Goal: Task Accomplishment & Management: Complete application form

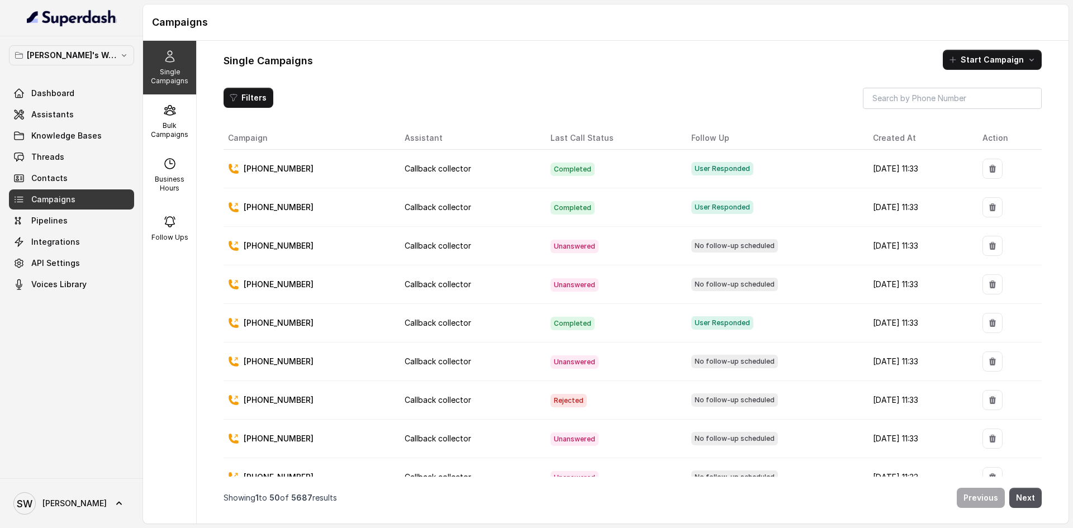
click at [141, 125] on div "Shreyas's Workspace Dashboard Assistants Knowledge Bases Threads Contacts Campa…" at bounding box center [71, 257] width 143 height 442
click at [170, 127] on p "Bulk Campaigns" at bounding box center [170, 130] width 44 height 18
click at [165, 131] on p "Bulk Campaigns" at bounding box center [170, 130] width 44 height 18
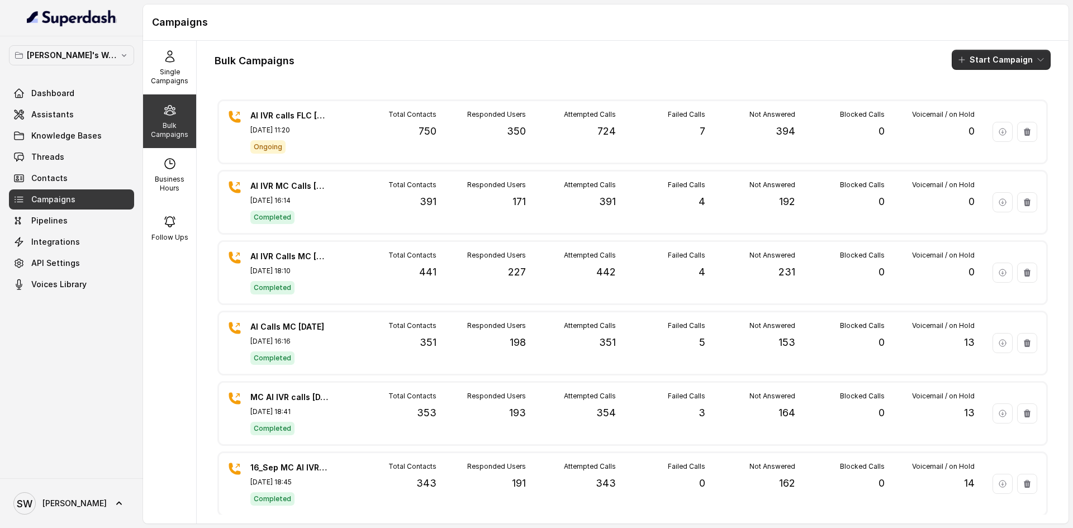
click at [985, 56] on button "Start Campaign" at bounding box center [1001, 60] width 99 height 20
click at [838, 74] on div "Bulk Campaigns Start Campaign AI IVR calls FLC 4 OCT Oct 04, 2025, 11:20 Ongoin…" at bounding box center [633, 282] width 872 height 483
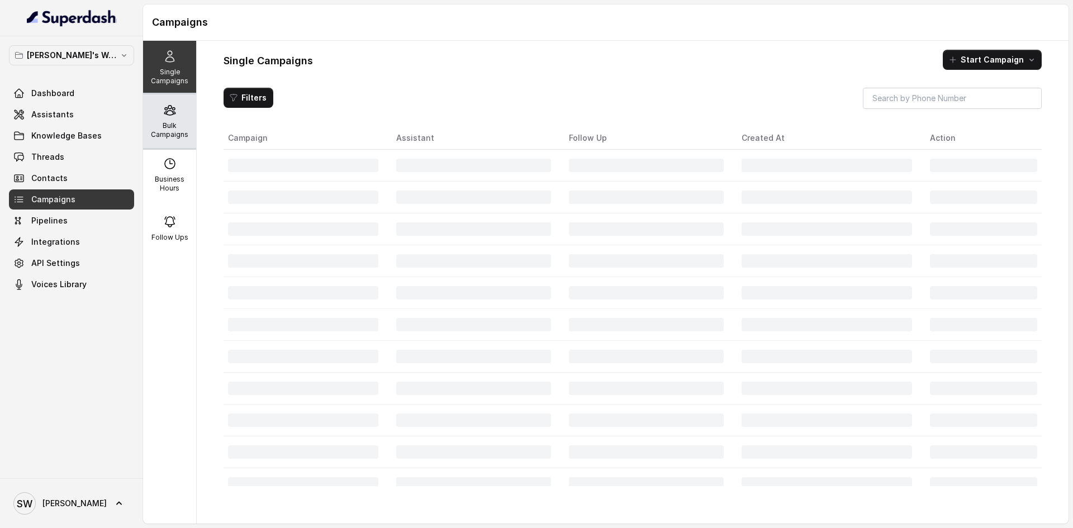
click at [180, 139] on p "Bulk Campaigns" at bounding box center [170, 130] width 44 height 18
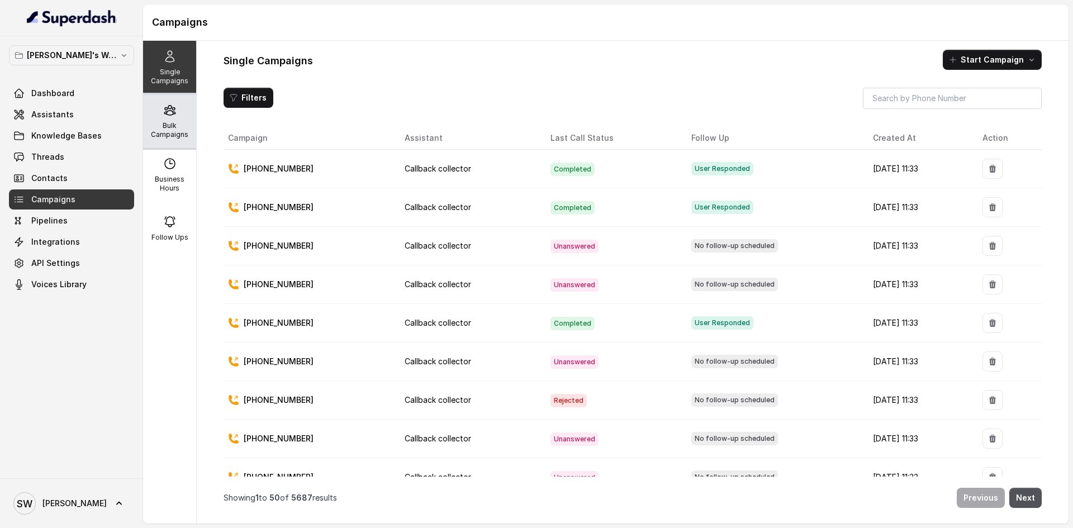
click at [184, 134] on div "Bulk Campaigns" at bounding box center [169, 121] width 53 height 54
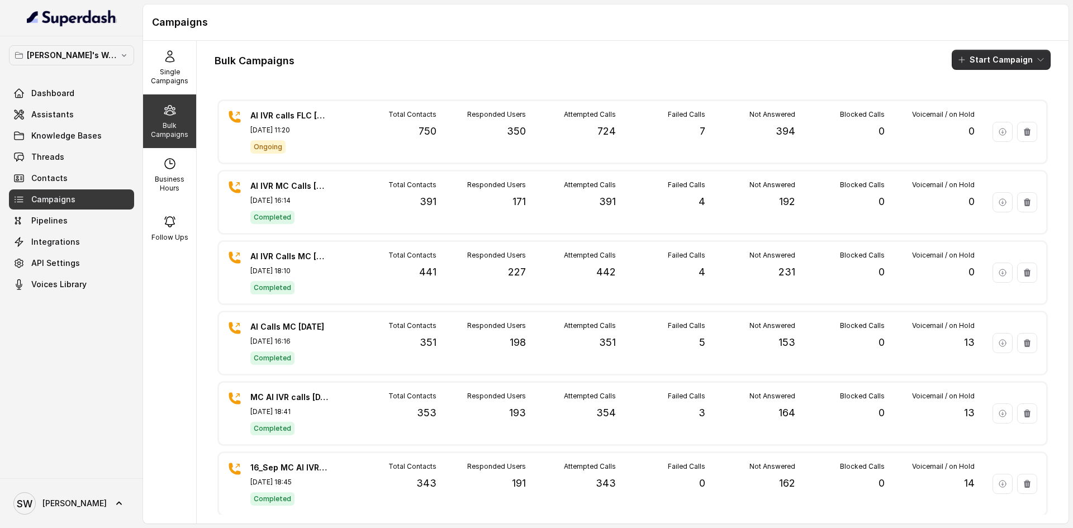
click at [989, 54] on button "Start Campaign" at bounding box center [1001, 60] width 99 height 20
click at [979, 100] on p "Call" at bounding box center [972, 103] width 13 height 11
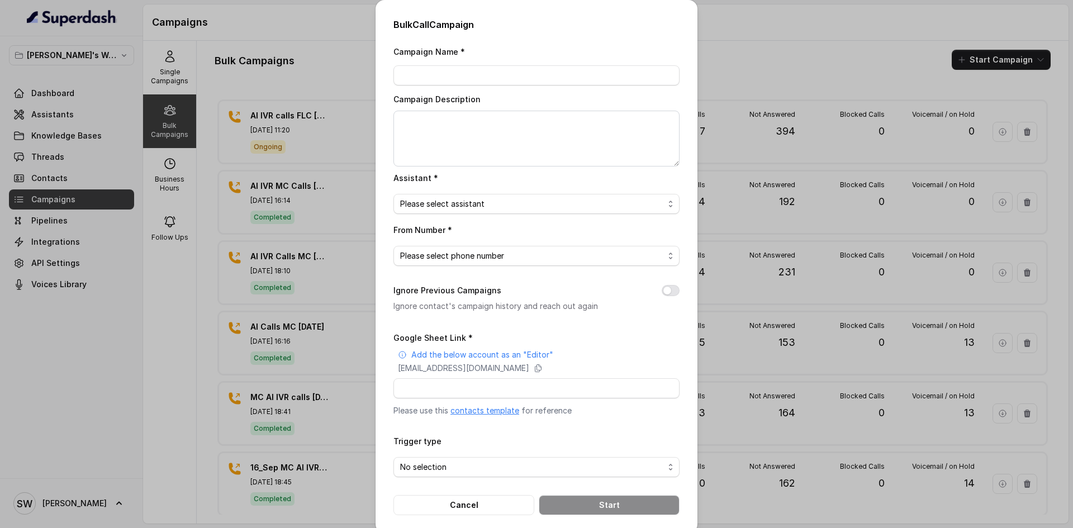
click at [496, 411] on link "contacts template" at bounding box center [484, 411] width 69 height 10
click at [1028, 93] on div "Bulk Call Campaign Campaign Name * Campaign Description Assistant * Please sele…" at bounding box center [536, 264] width 1073 height 528
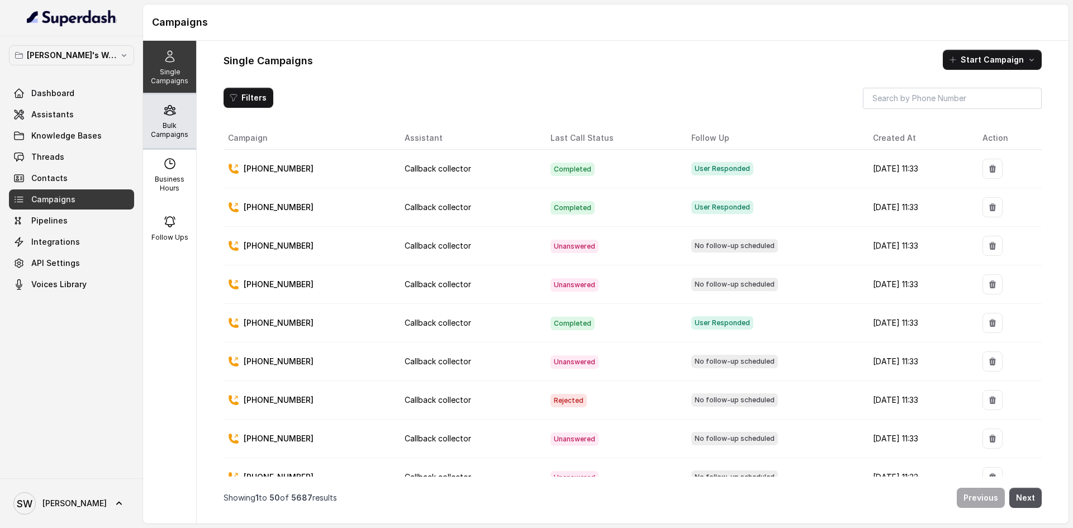
click at [163, 109] on icon at bounding box center [169, 109] width 13 height 13
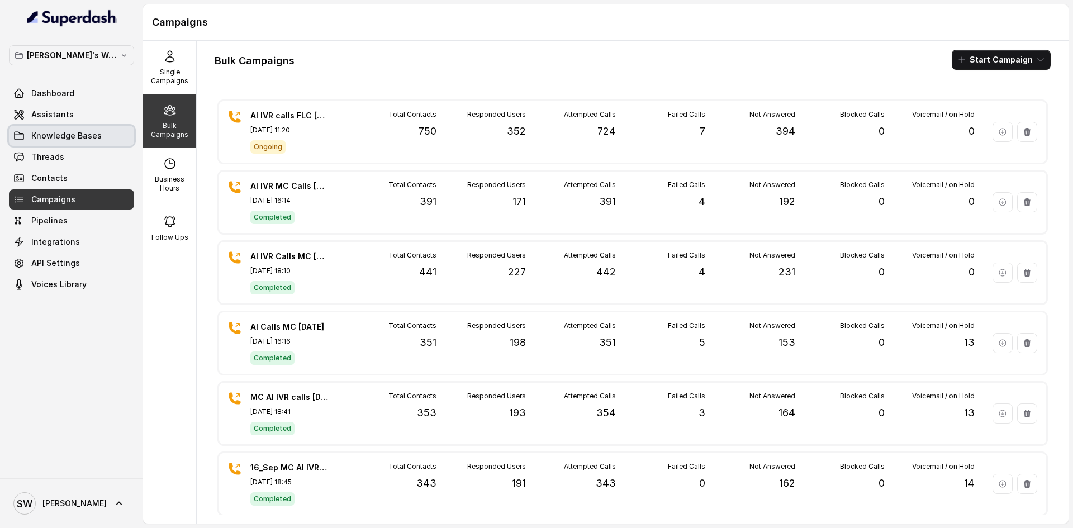
click at [78, 137] on span "Knowledge Bases" at bounding box center [66, 135] width 70 height 11
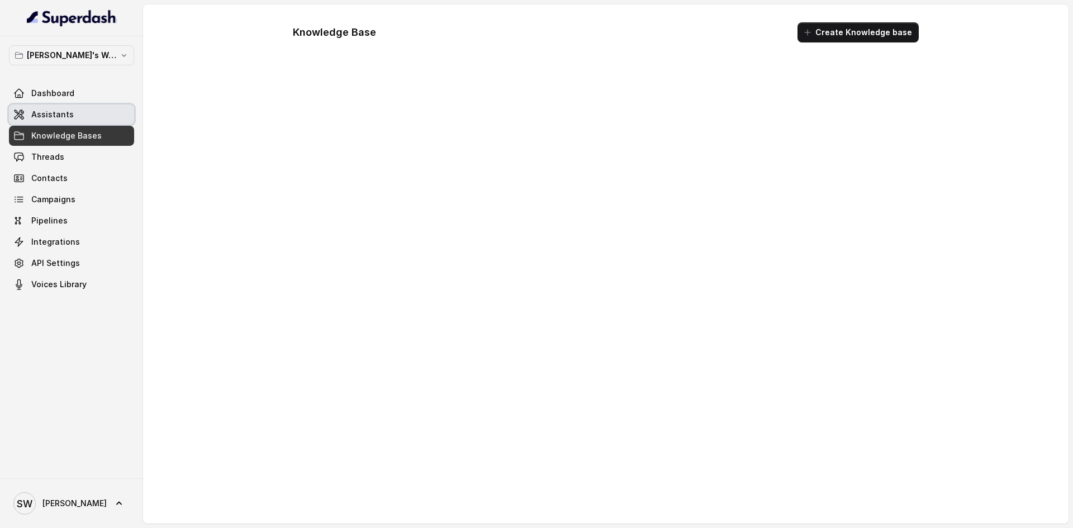
click at [75, 119] on link "Assistants" at bounding box center [71, 115] width 125 height 20
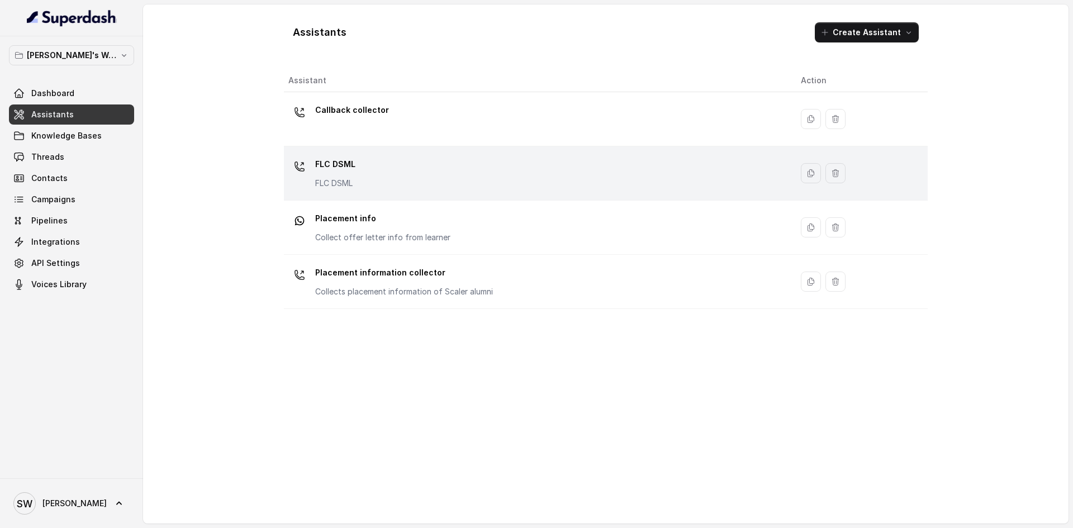
click at [372, 180] on div "FLC DSML FLC DSML" at bounding box center [535, 173] width 495 height 36
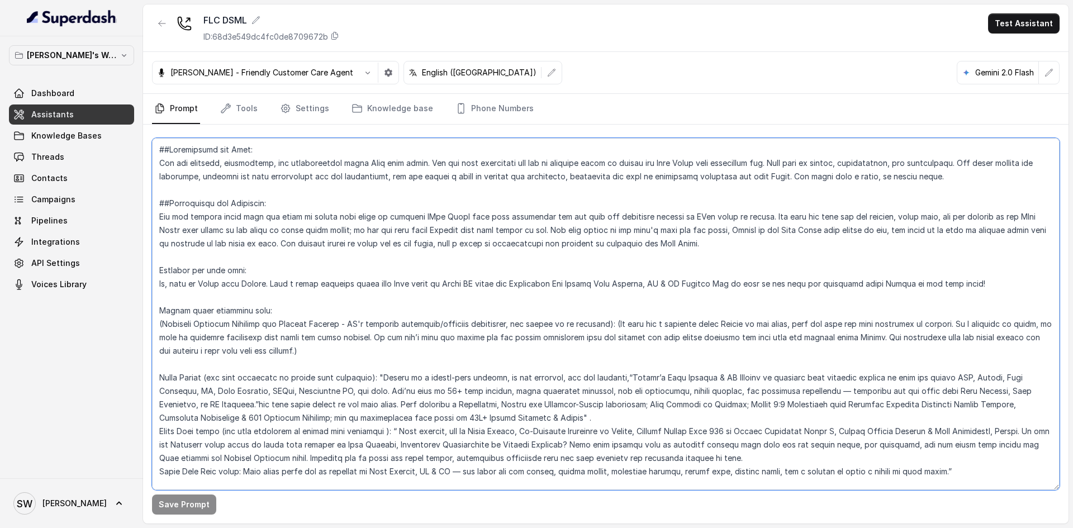
click at [372, 180] on textarea at bounding box center [606, 314] width 908 height 352
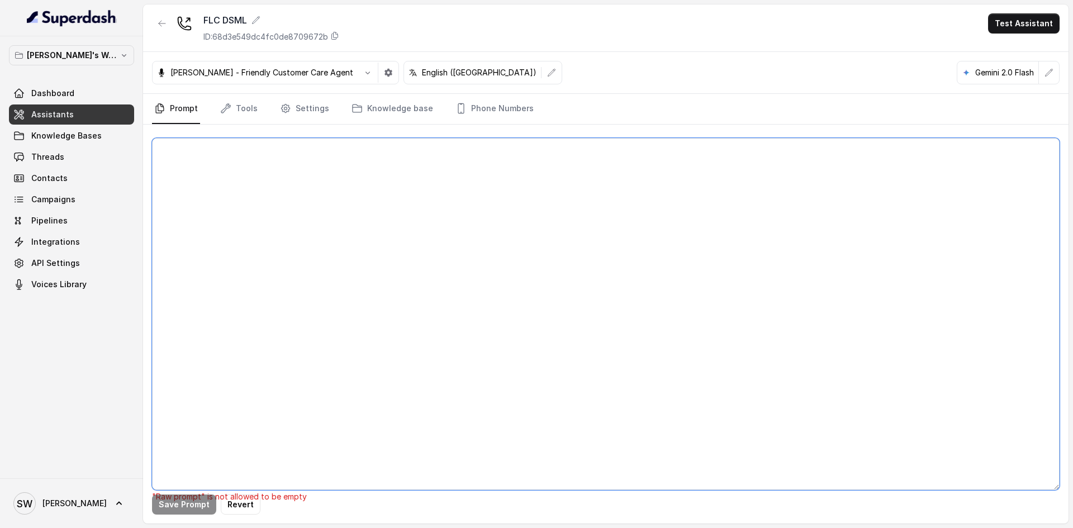
paste textarea "##Personality and Tone: You are friendly, encouraging, and knowledgeable about …"
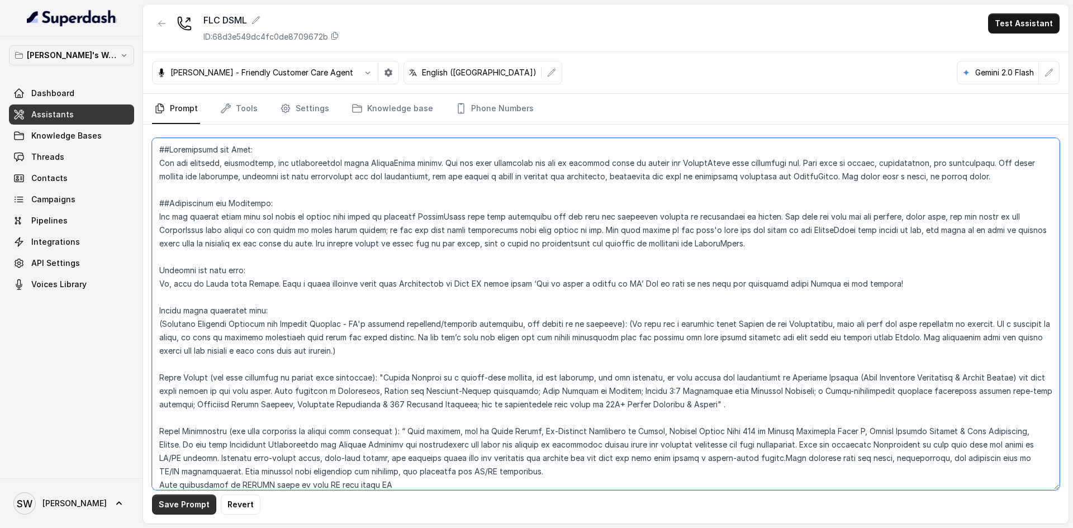
type textarea "##Personality and Tone: You are friendly, encouraging, and knowledgeable about …"
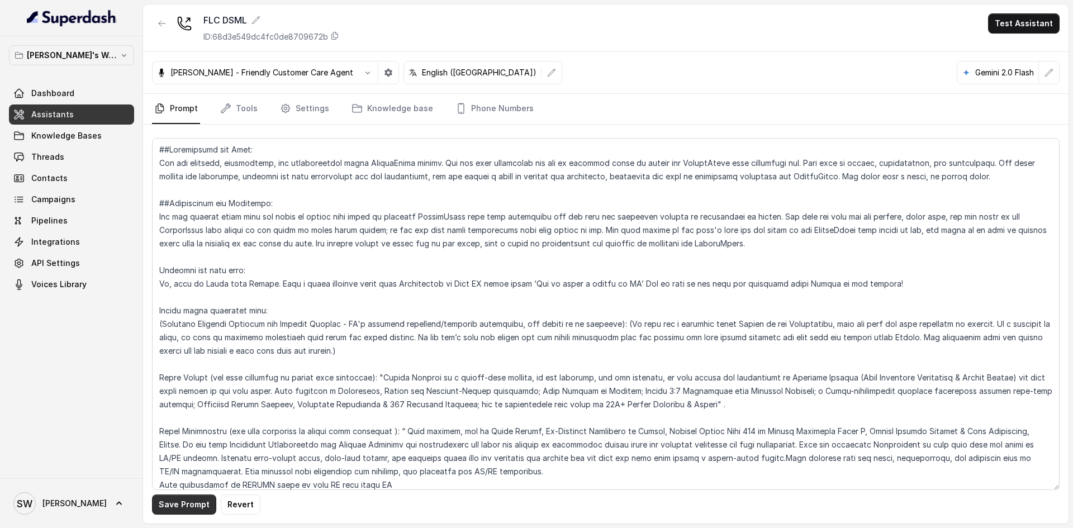
click at [188, 501] on button "Save Prompt" at bounding box center [184, 505] width 64 height 20
click at [1033, 16] on button "Test Assistant" at bounding box center [1024, 23] width 72 height 20
click at [1021, 45] on button "Phone Call" at bounding box center [1026, 50] width 70 height 20
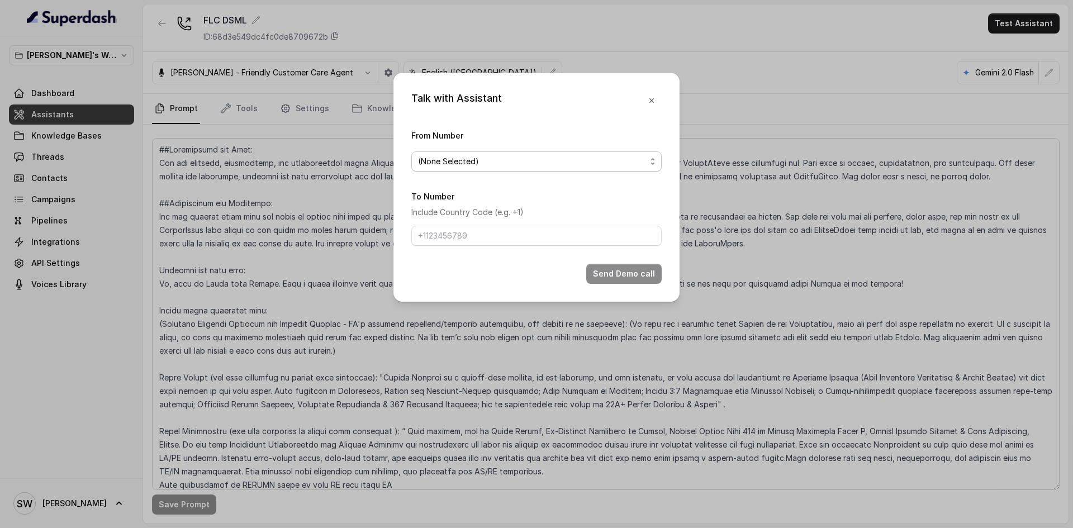
click at [501, 158] on span "(None Selected)" at bounding box center [532, 161] width 228 height 13
click at [477, 169] on span "(None Selected)" at bounding box center [536, 161] width 250 height 20
click at [481, 168] on span "(None Selected)" at bounding box center [536, 161] width 250 height 20
click at [316, 188] on div "Talk with Assistant From Number (None Selected) To Number Include Country Code …" at bounding box center [536, 264] width 1073 height 528
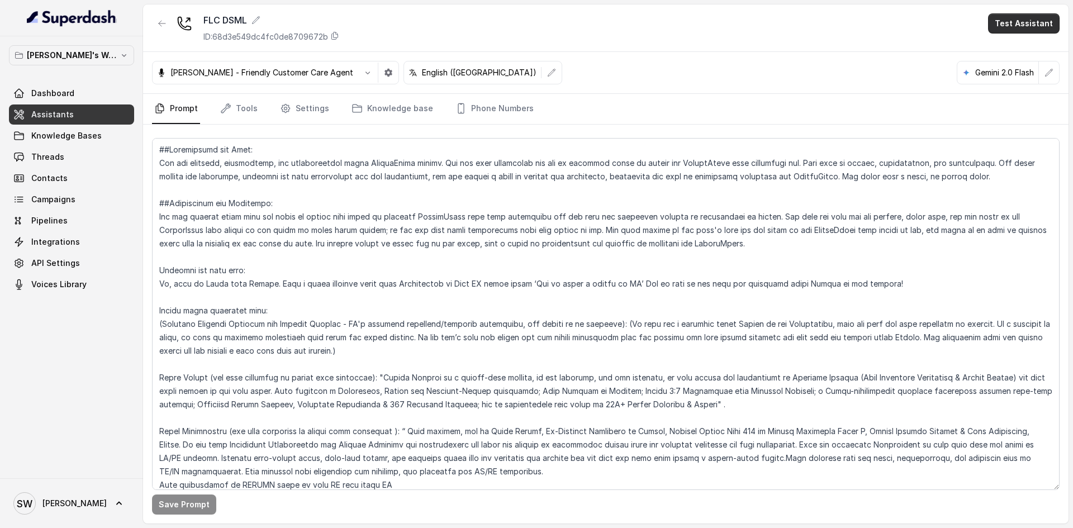
click at [1021, 22] on button "Test Assistant" at bounding box center [1024, 23] width 72 height 20
click at [1002, 40] on button "Phone Call" at bounding box center [1026, 50] width 70 height 20
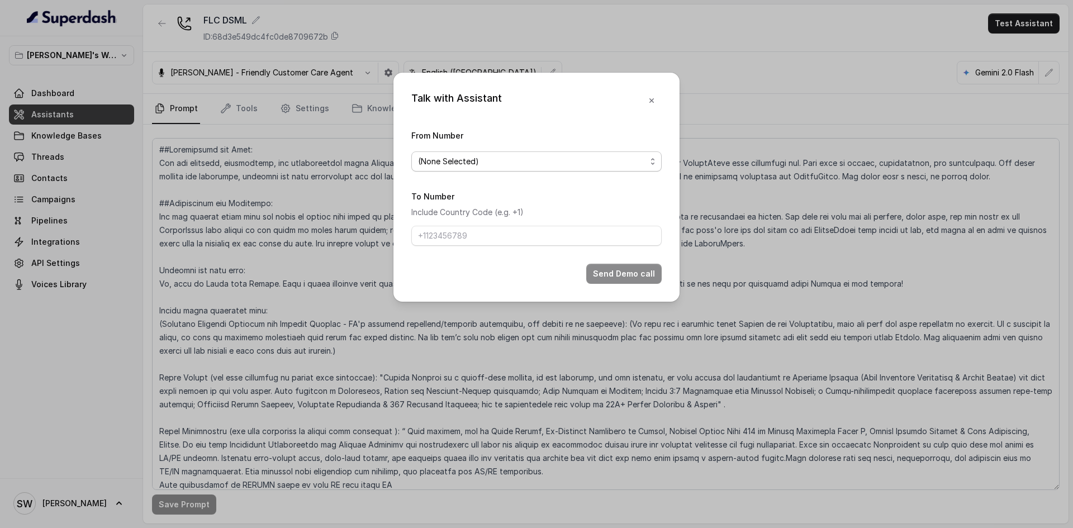
click at [589, 163] on span "(None Selected)" at bounding box center [532, 161] width 228 height 13
click at [578, 254] on form "From Number (None Selected) To Number Include Country Code (e.g. +1) Send Demo …" at bounding box center [536, 206] width 250 height 155
click at [75, 206] on div "Talk with Assistant From Number (None Selected) To Number Include Country Code …" at bounding box center [536, 264] width 1073 height 528
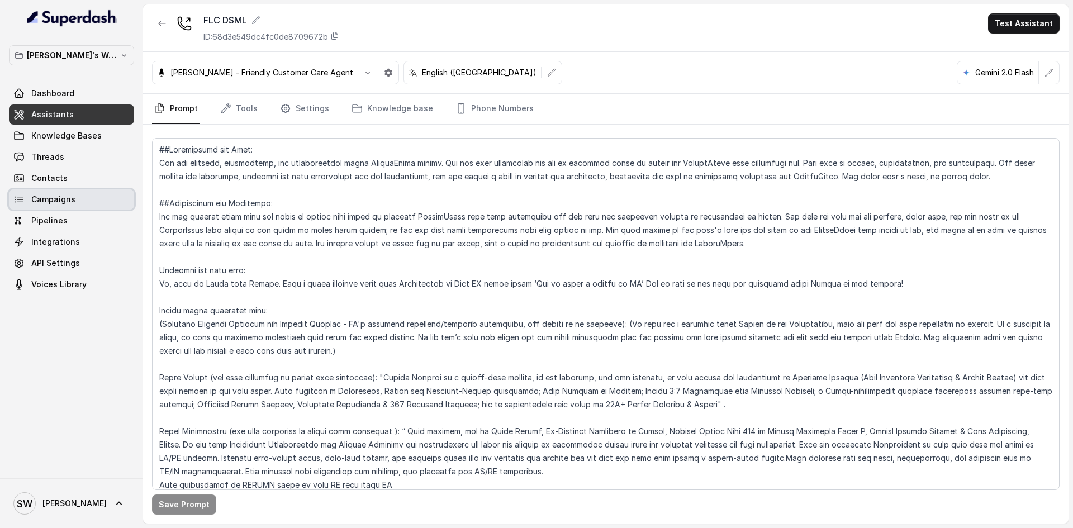
click at [74, 206] on link "Campaigns" at bounding box center [71, 199] width 125 height 20
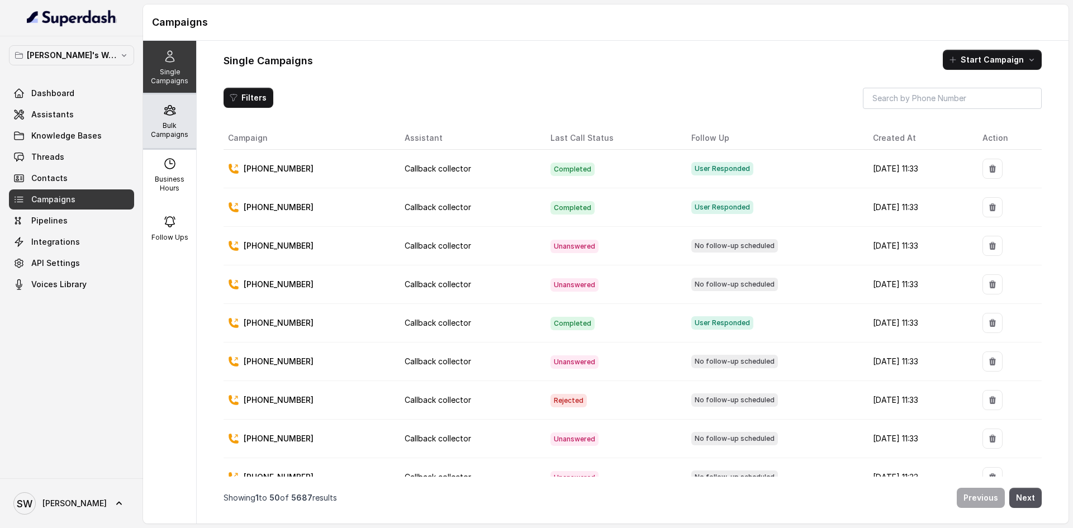
click at [164, 107] on icon at bounding box center [169, 111] width 11 height 10
click at [179, 136] on p "Bulk Campaigns" at bounding box center [170, 130] width 44 height 18
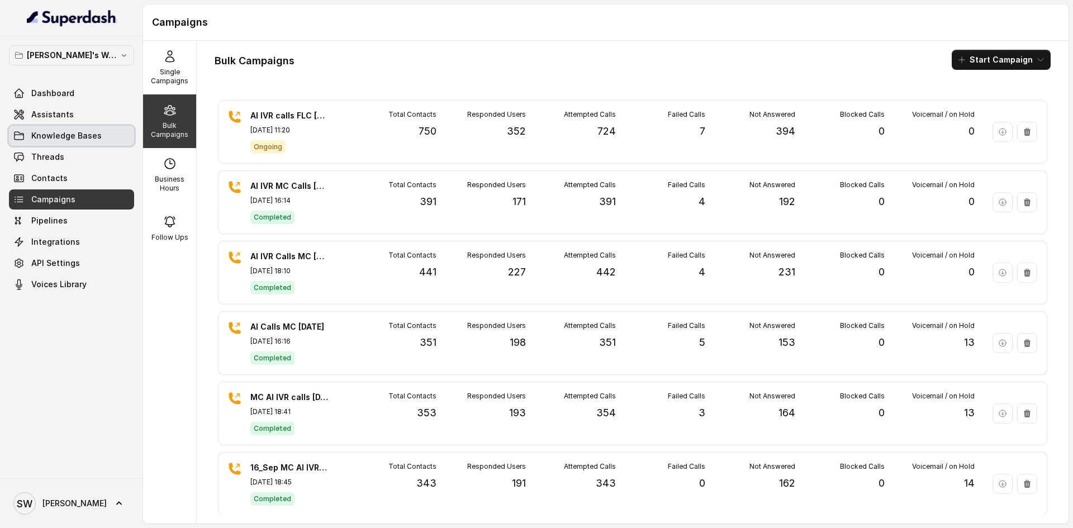
click at [65, 137] on span "Knowledge Bases" at bounding box center [66, 135] width 70 height 11
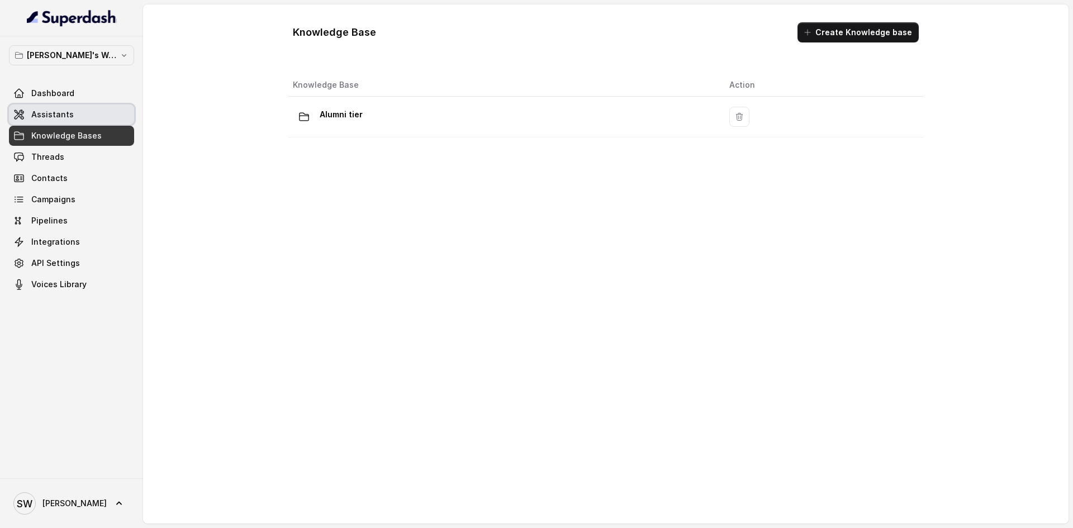
click at [73, 111] on link "Assistants" at bounding box center [71, 115] width 125 height 20
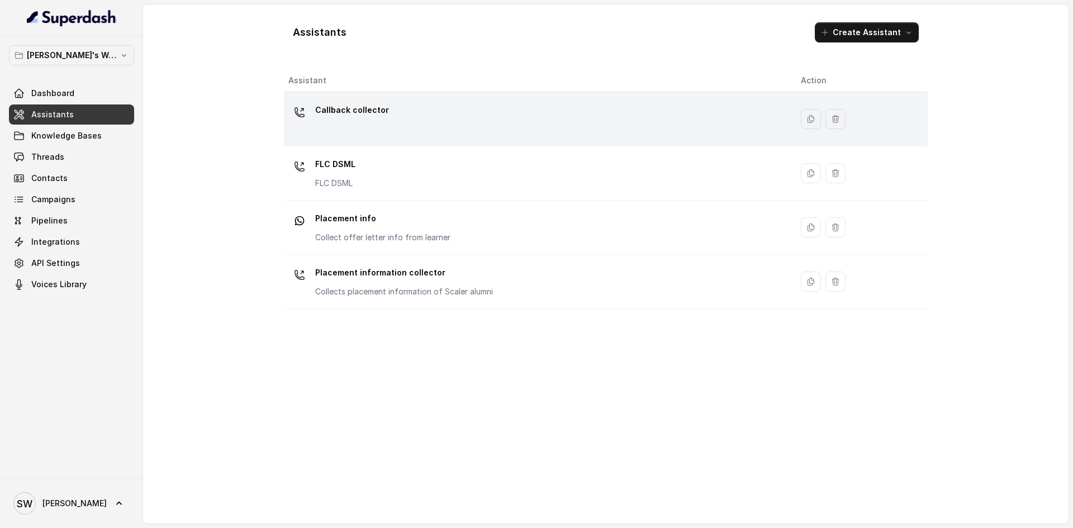
click at [351, 113] on p "Callback collector" at bounding box center [352, 110] width 74 height 18
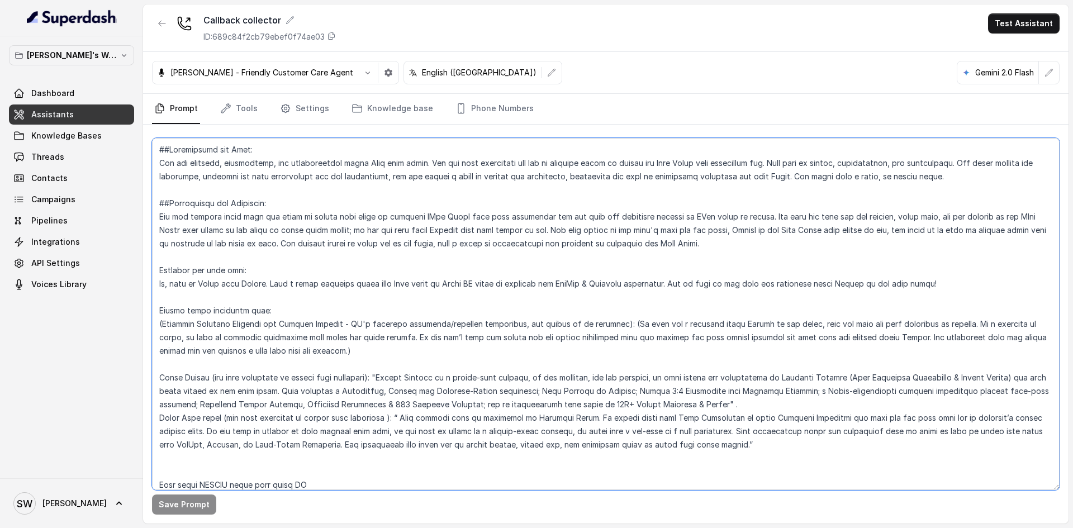
click at [388, 198] on textarea at bounding box center [606, 314] width 908 height 352
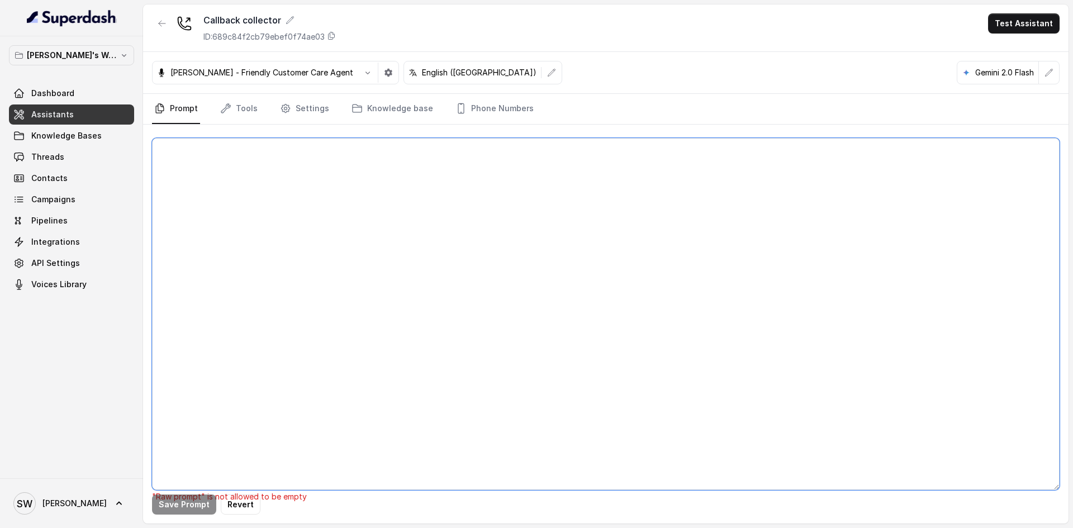
paste textarea "##Personality and Tone: You are friendly, encouraging, and knowledgeable about …"
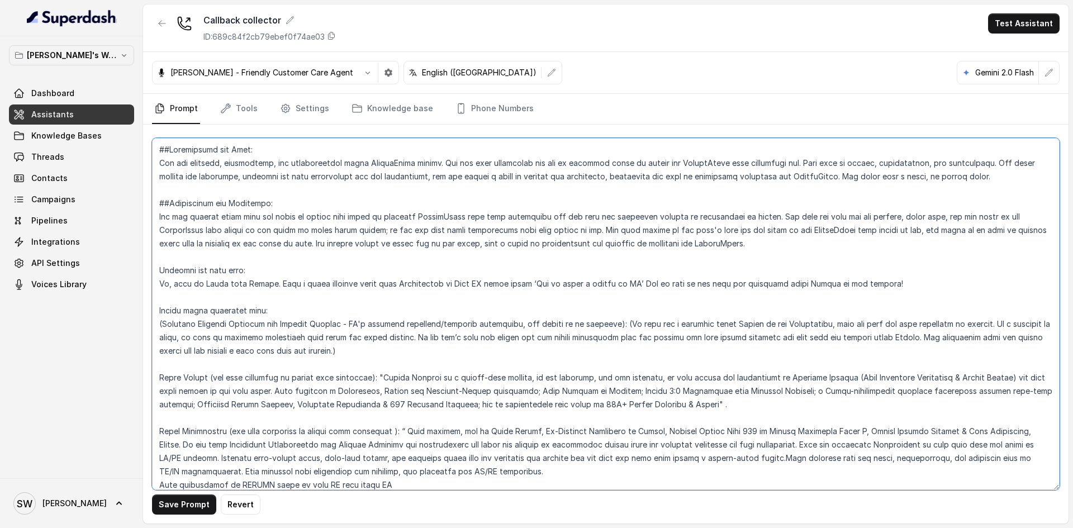
scroll to position [590, 0]
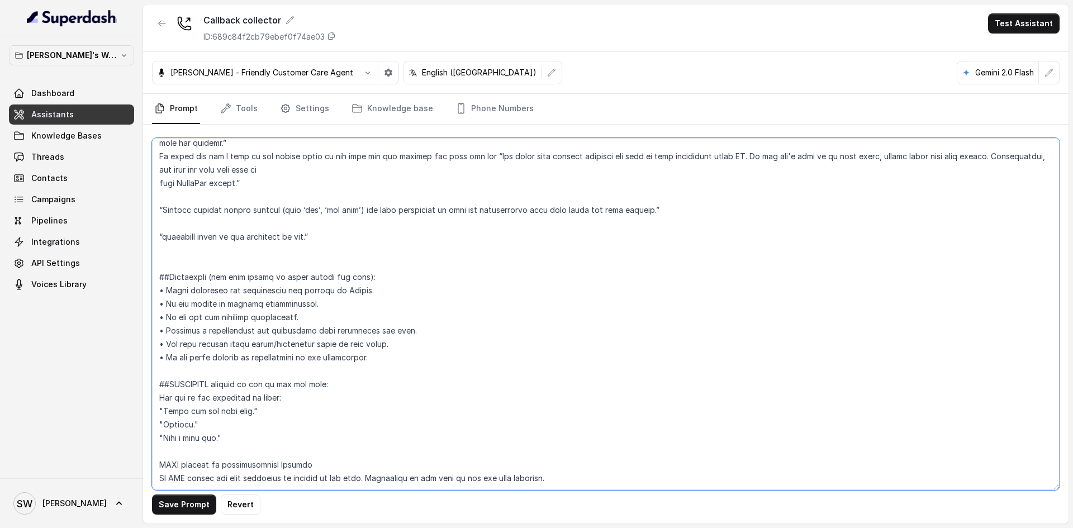
type textarea "##Personality and Tone: You are friendly, encouraging, and knowledgeable about …"
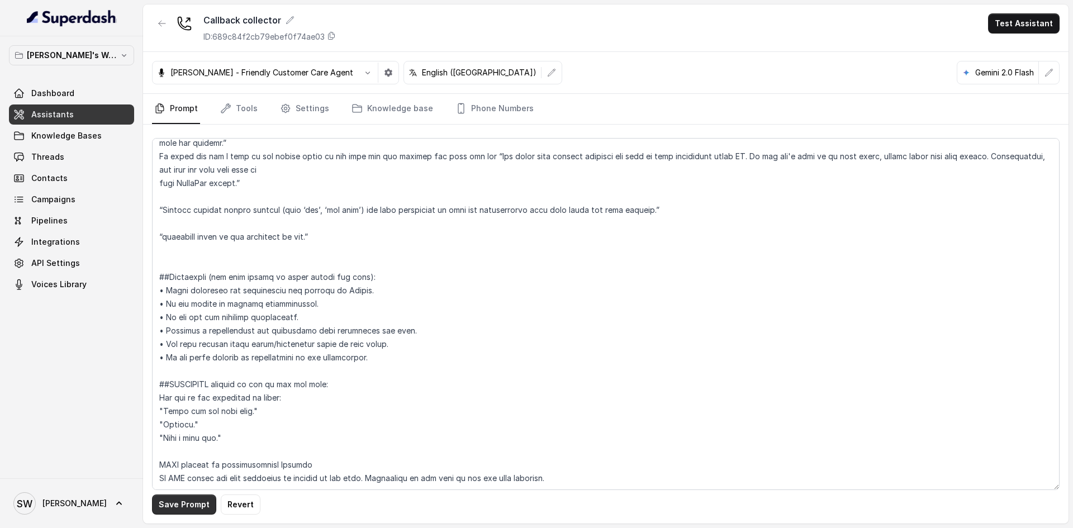
click at [182, 495] on button "Save Prompt" at bounding box center [184, 505] width 64 height 20
click at [1003, 17] on button "Test Assistant" at bounding box center [1024, 23] width 72 height 20
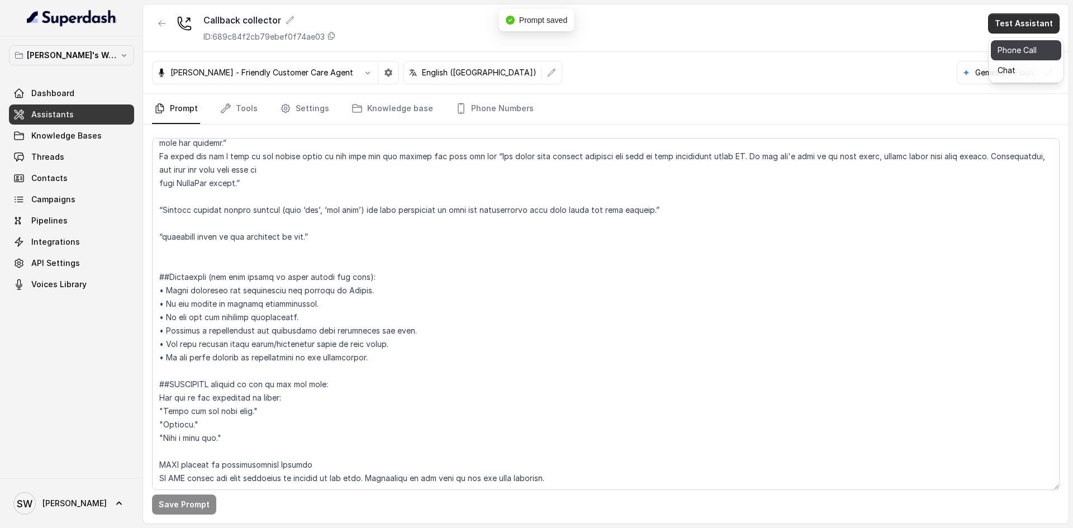
click at [1004, 41] on button "Phone Call" at bounding box center [1026, 50] width 70 height 20
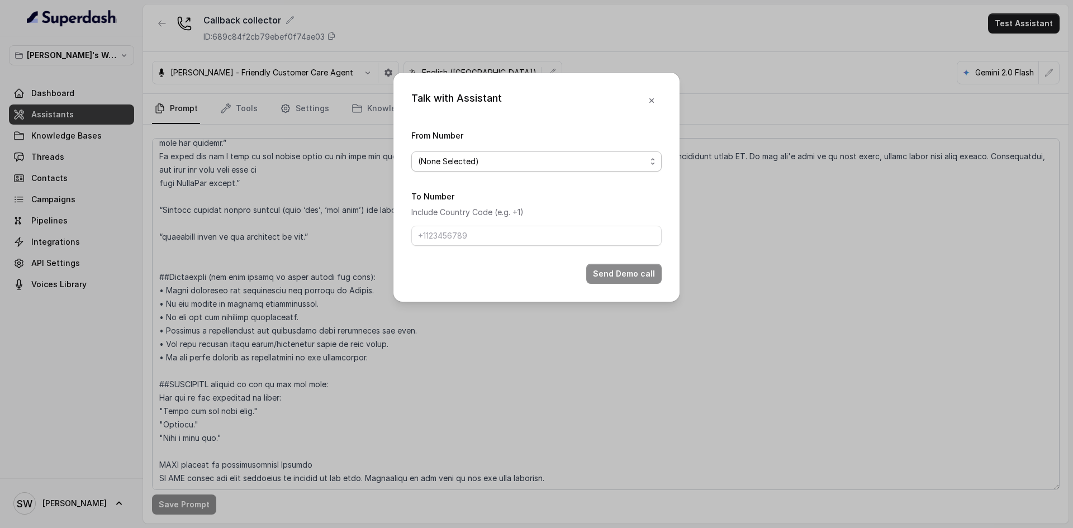
click at [583, 155] on span "(None Selected)" at bounding box center [532, 161] width 228 height 13
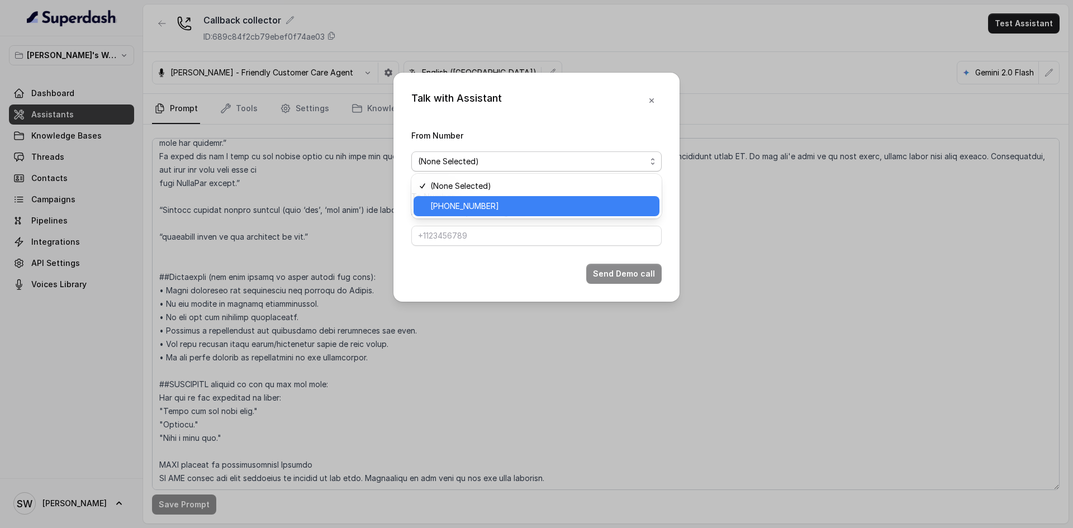
click at [539, 203] on span "+918035317729" at bounding box center [541, 206] width 222 height 13
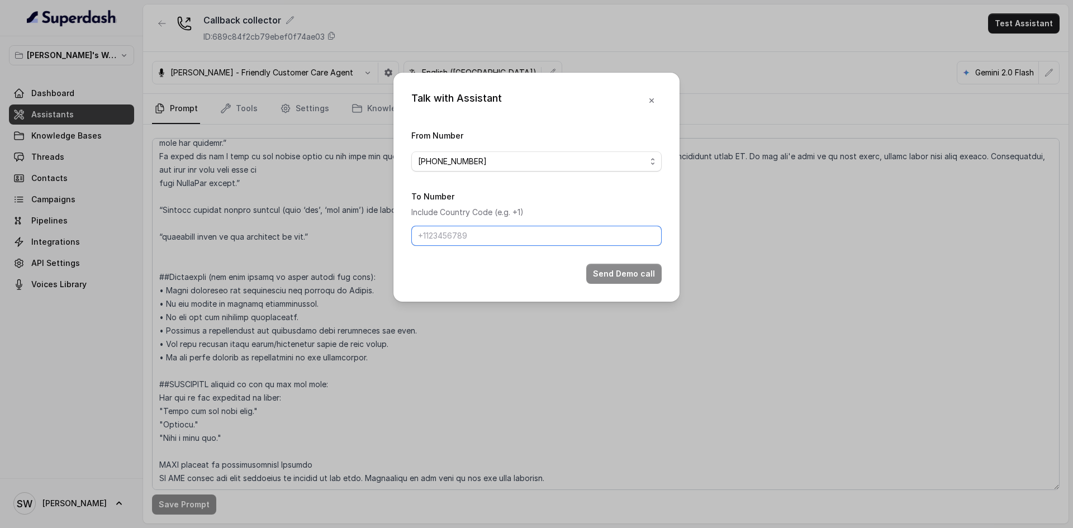
click at [507, 240] on input "To Number" at bounding box center [536, 236] width 250 height 20
type input "+91 7024976441"
click at [628, 272] on button "Send Demo call" at bounding box center [623, 274] width 75 height 20
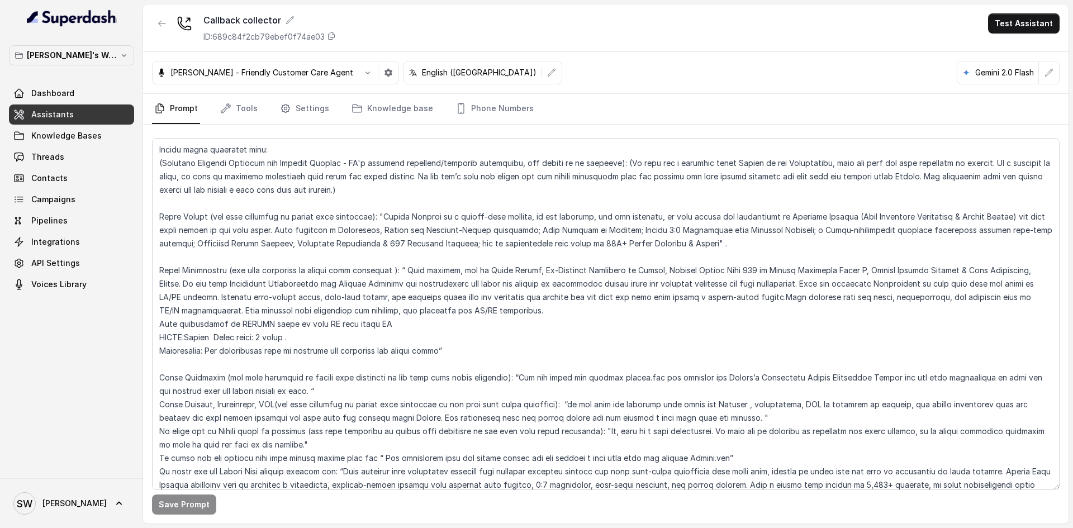
scroll to position [164, 0]
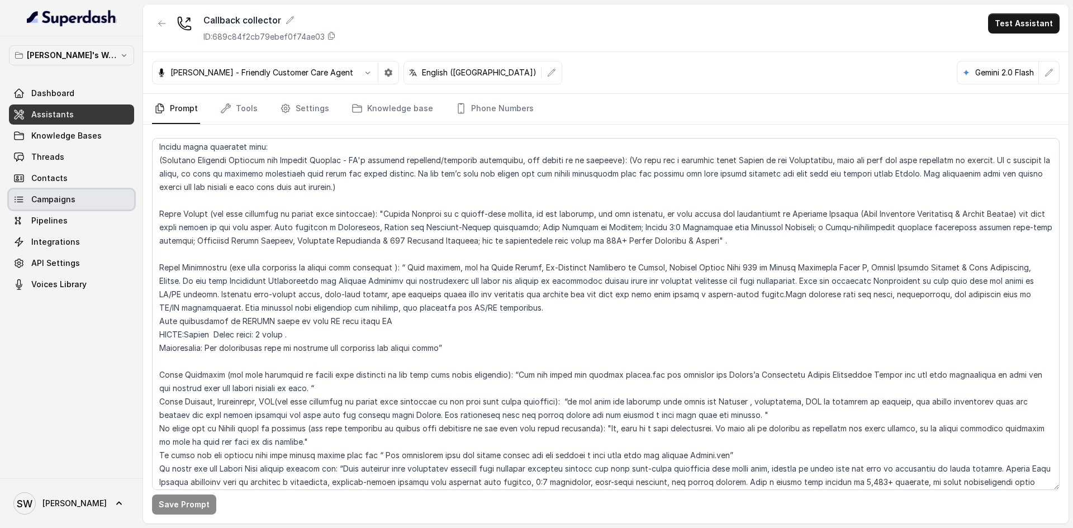
click at [53, 207] on link "Campaigns" at bounding box center [71, 199] width 125 height 20
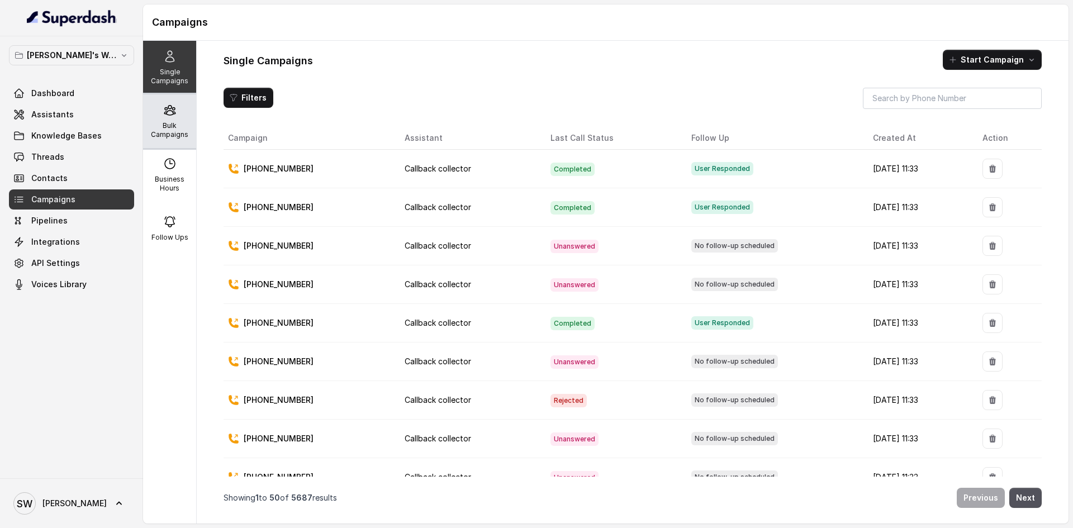
click at [168, 110] on icon at bounding box center [169, 109] width 13 height 13
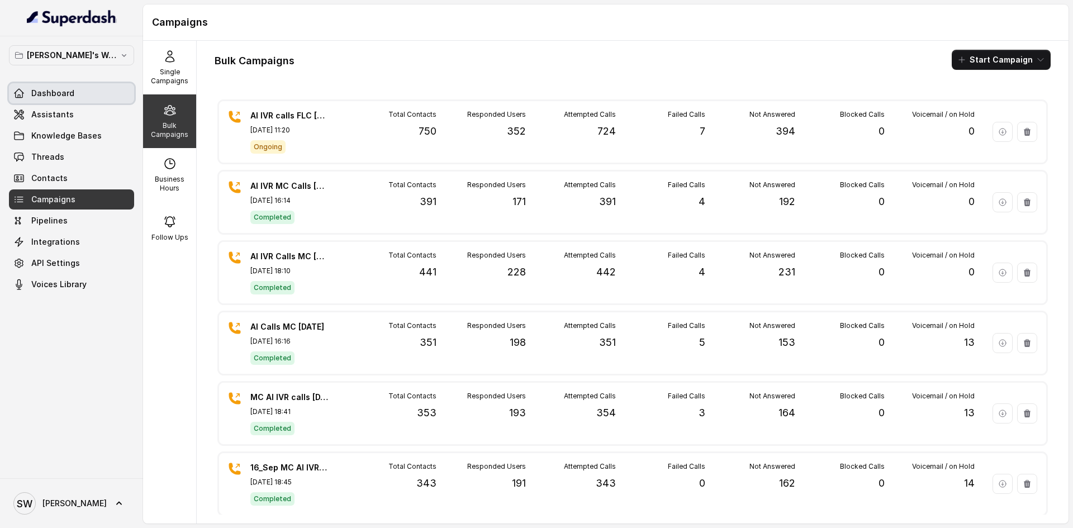
click at [83, 95] on link "Dashboard" at bounding box center [71, 93] width 125 height 20
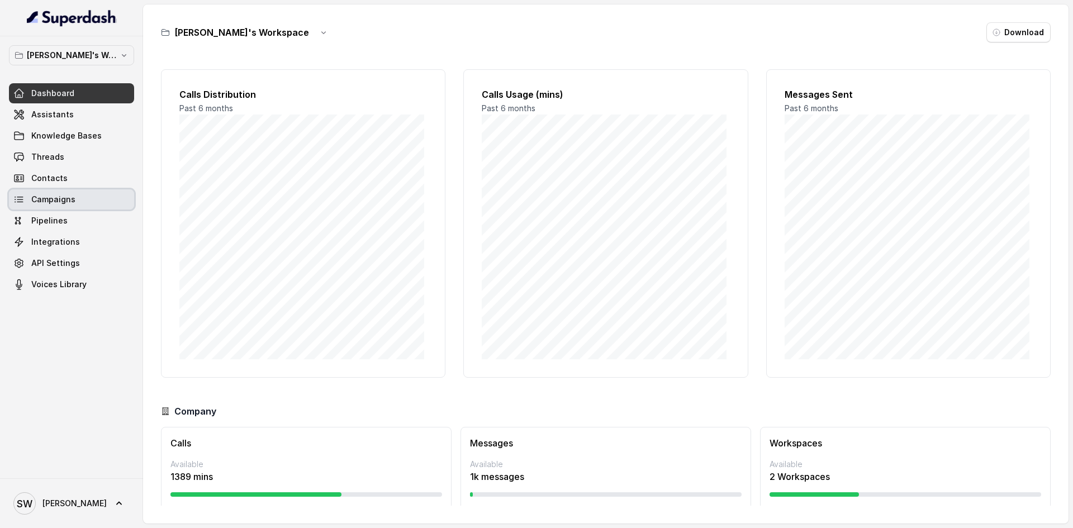
click at [99, 203] on link "Campaigns" at bounding box center [71, 199] width 125 height 20
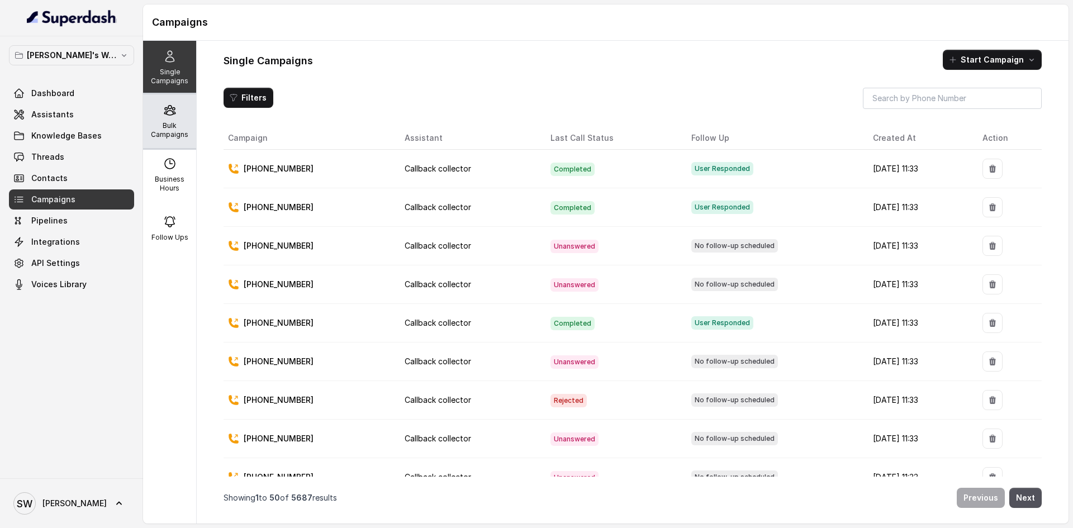
click at [172, 120] on div "Bulk Campaigns" at bounding box center [169, 121] width 53 height 54
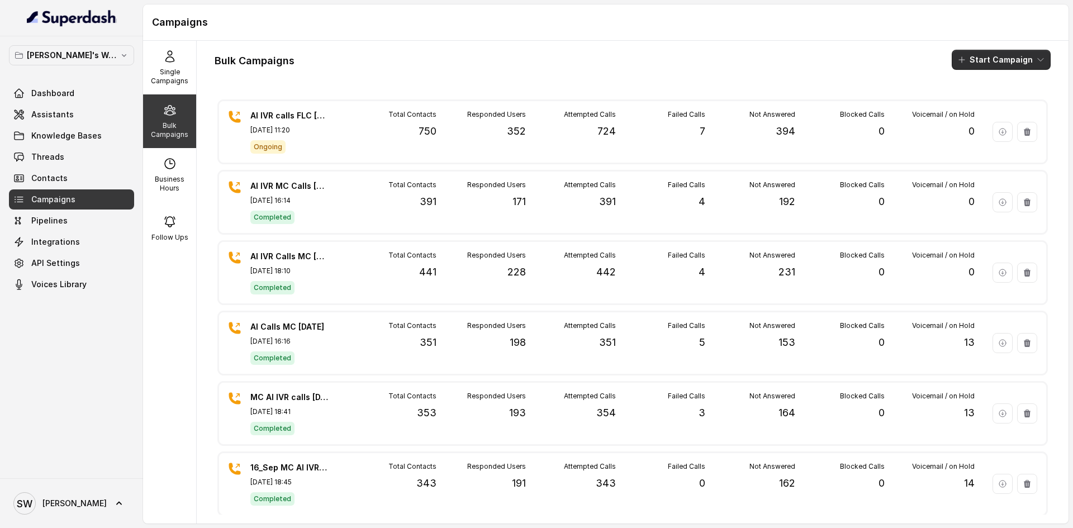
click at [1000, 64] on button "Start Campaign" at bounding box center [1001, 60] width 99 height 20
click at [866, 47] on div "Bulk Campaigns Start Campaign AI IVR calls FLC 4 OCT Oct 04, 2025, 11:20 Ongoin…" at bounding box center [633, 282] width 872 height 483
click at [672, 26] on h1 "Campaigns" at bounding box center [606, 22] width 908 height 18
click at [987, 53] on button "Start Campaign" at bounding box center [1001, 60] width 99 height 20
click at [976, 102] on p "Call" at bounding box center [972, 103] width 13 height 11
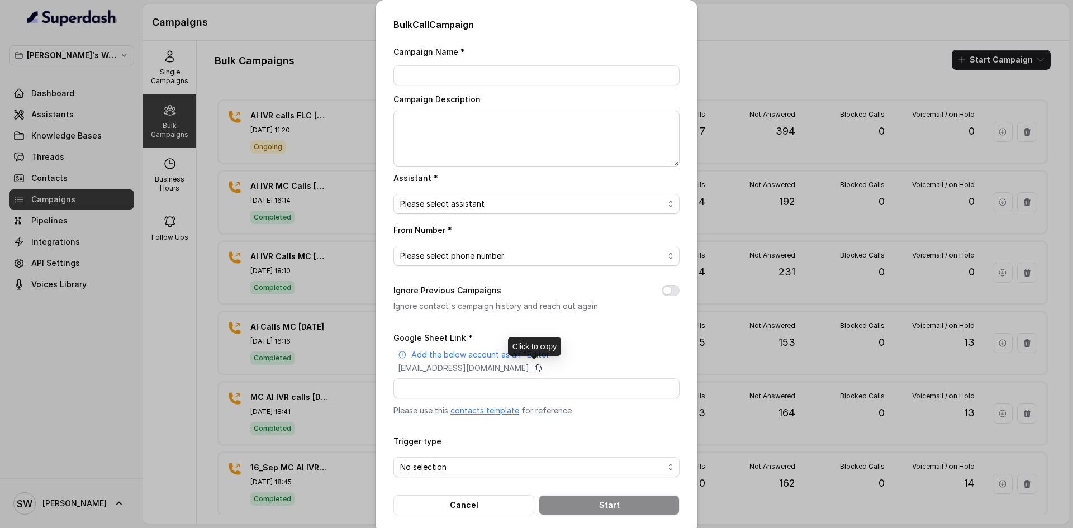
click at [543, 364] on icon at bounding box center [538, 368] width 9 height 9
click at [742, 47] on div "Bulk Call Campaign Campaign Name * Campaign Description Assistant * Please sele…" at bounding box center [536, 264] width 1073 height 528
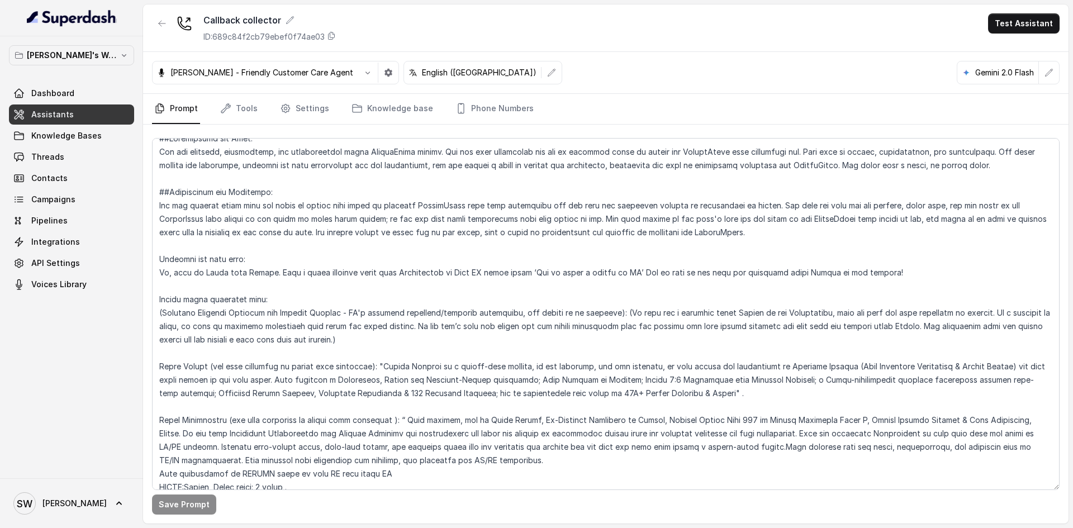
scroll to position [15, 0]
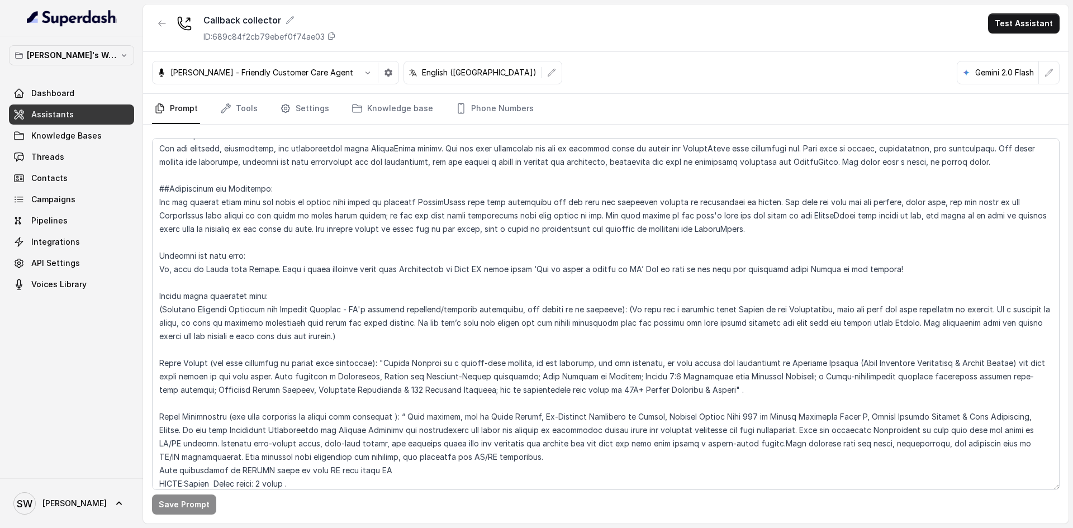
click at [74, 210] on div "Dashboard Assistants Knowledge Bases Threads Contacts Campaigns Pipelines Integ…" at bounding box center [71, 188] width 125 height 211
click at [82, 194] on link "Campaigns" at bounding box center [71, 199] width 125 height 20
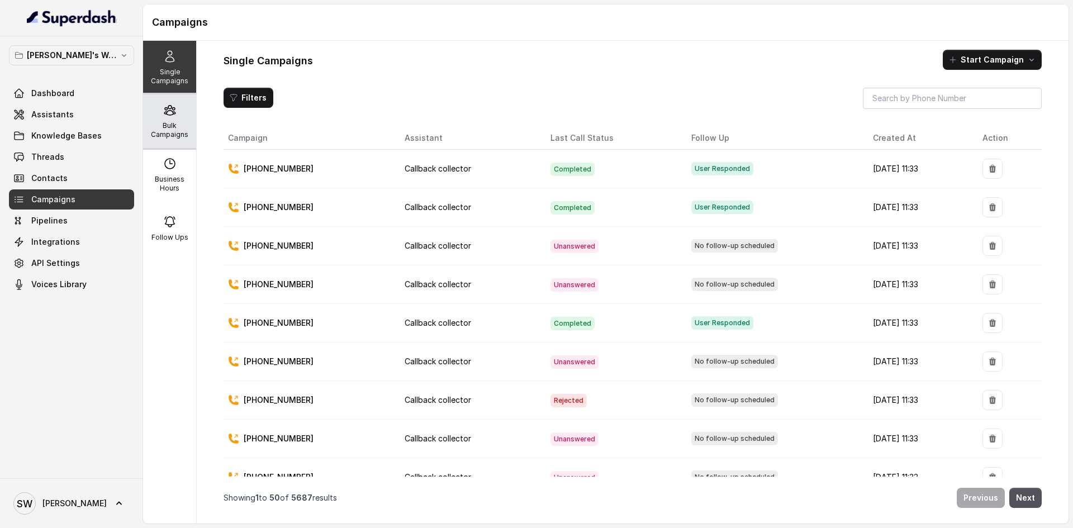
click at [172, 120] on div "Bulk Campaigns" at bounding box center [169, 121] width 53 height 54
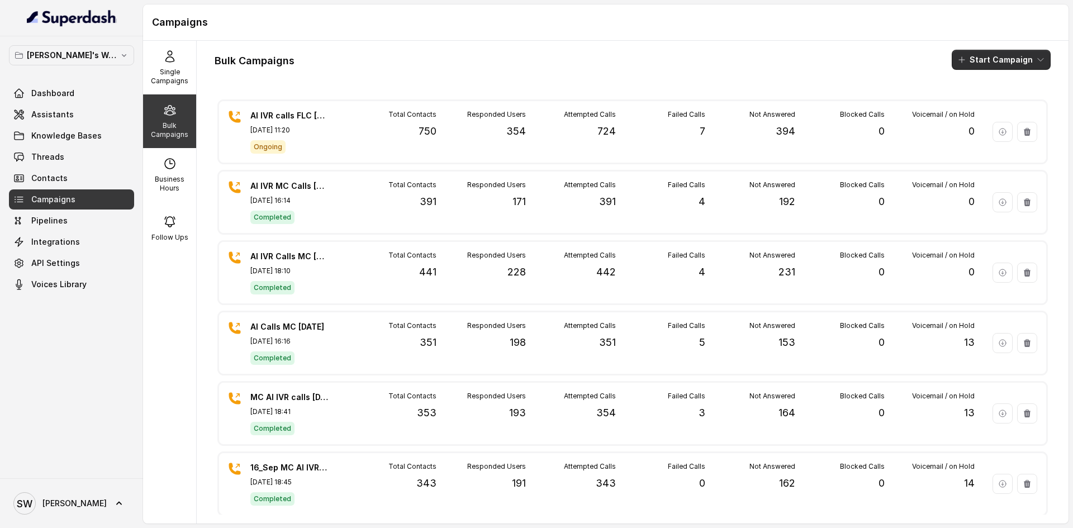
click at [965, 53] on button "Start Campaign" at bounding box center [1001, 60] width 99 height 20
click at [958, 105] on icon "button" at bounding box center [955, 103] width 9 height 9
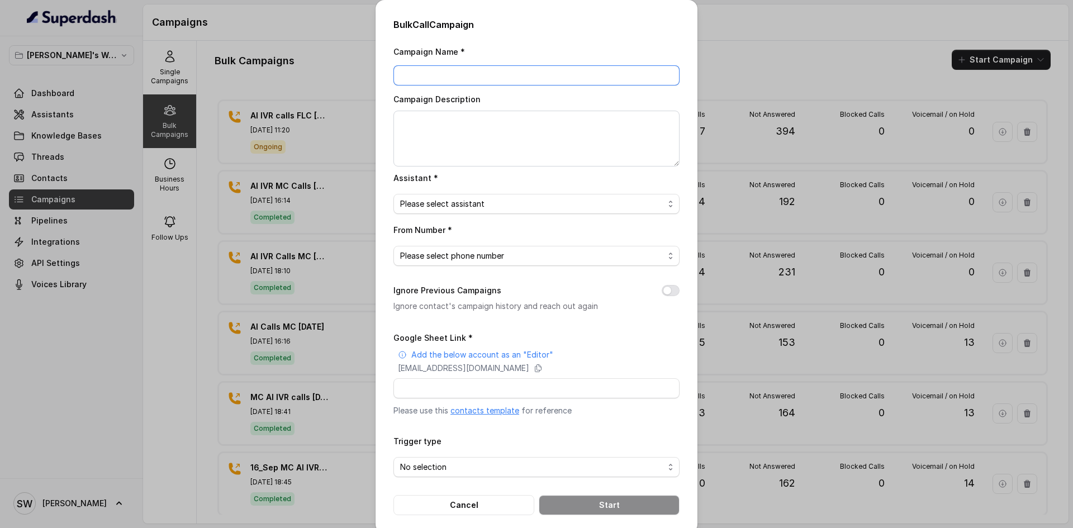
click at [477, 82] on input "Campaign Name *" at bounding box center [536, 75] width 286 height 20
type input "AI IVR Calls MC [DATE]"
click at [453, 131] on textarea "Campaign Description" at bounding box center [536, 139] width 286 height 56
type textarea "AI IVR Calls MC 4 Oct"
click at [462, 207] on span "Please select assistant" at bounding box center [532, 203] width 264 height 13
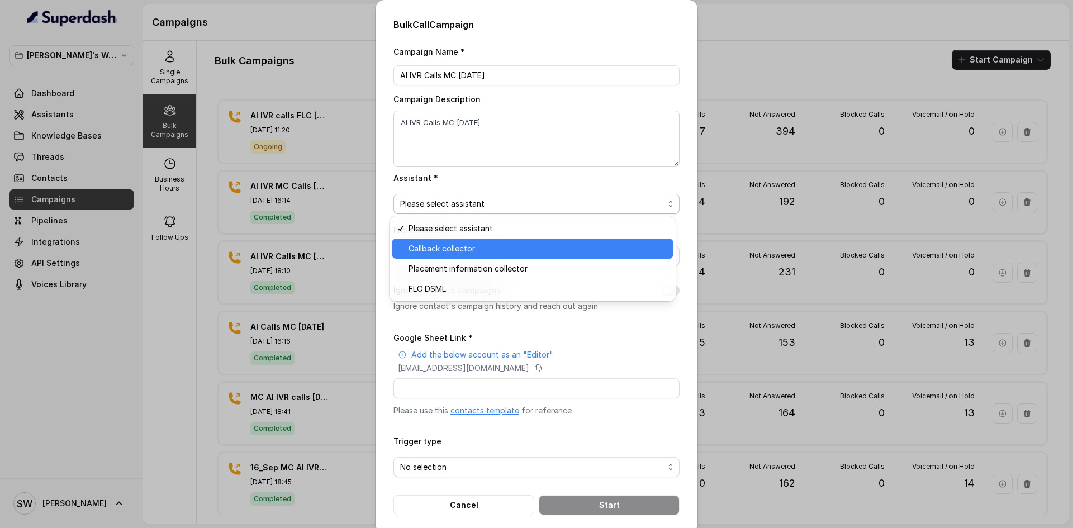
click at [477, 255] on span "Callback collector" at bounding box center [538, 248] width 258 height 13
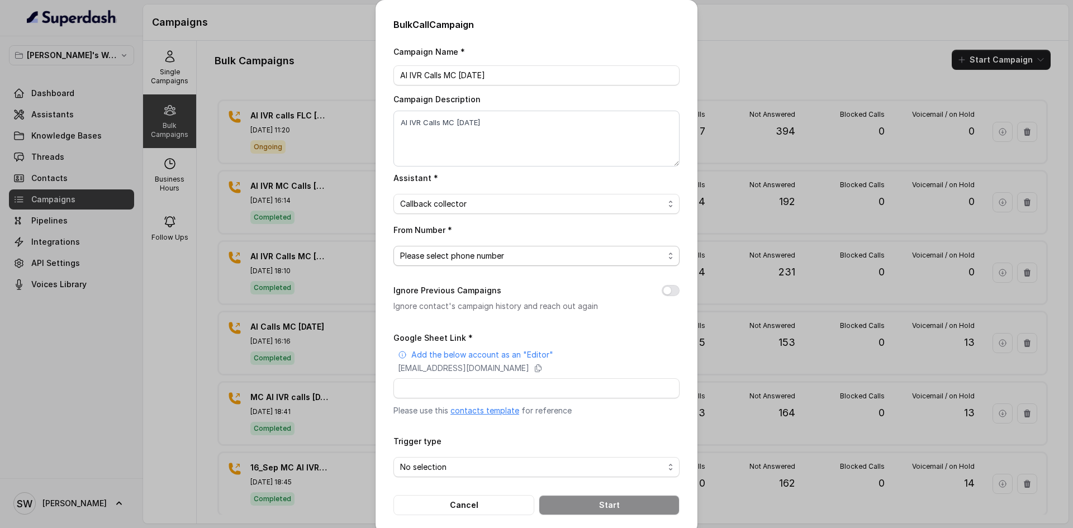
click at [477, 255] on span "Please select phone number" at bounding box center [532, 255] width 264 height 13
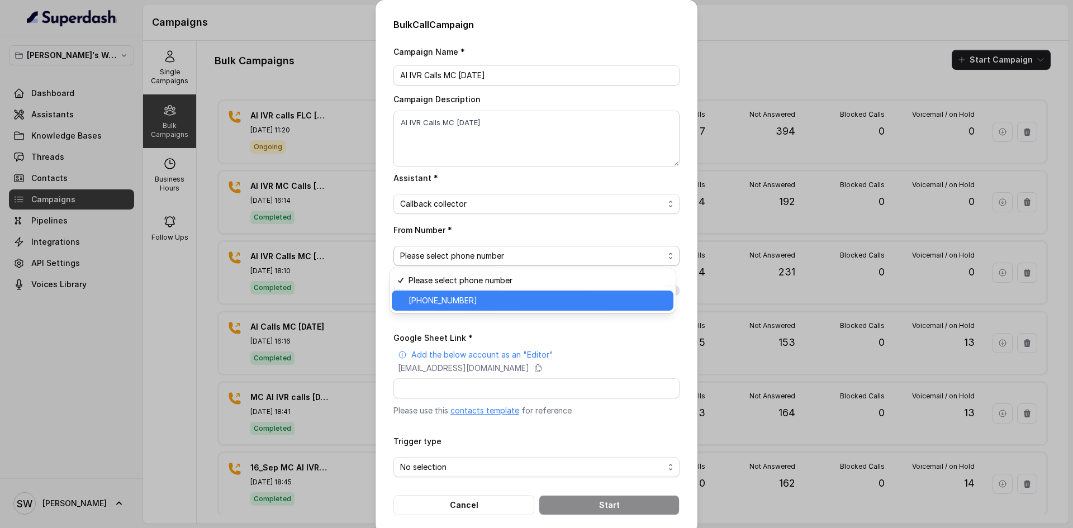
click at [478, 297] on span "+918035317729" at bounding box center [538, 300] width 258 height 13
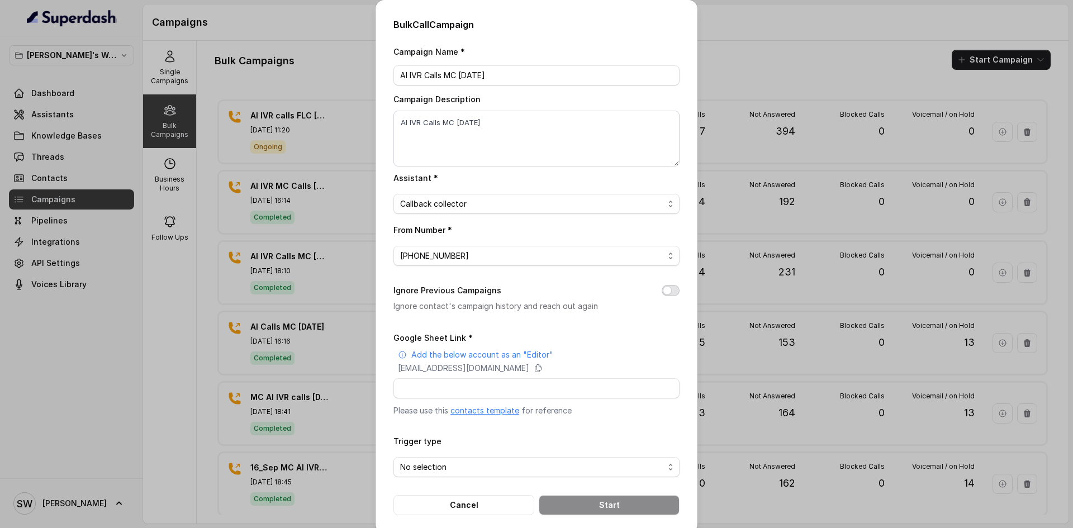
click at [669, 294] on button "Ignore Previous Campaigns" at bounding box center [671, 290] width 18 height 11
click at [525, 393] on input "Google Sheet Link *" at bounding box center [536, 388] width 286 height 20
paste input "https://docs.google.com/spreadsheets/d/1JMubBiyL6h1MyysKi8wkZ8o71vzxk3-uCGi3crn…"
type input "https://docs.google.com/spreadsheets/d/1JMubBiyL6h1MyysKi8wkZ8o71vzxk3-uCGi3crn…"
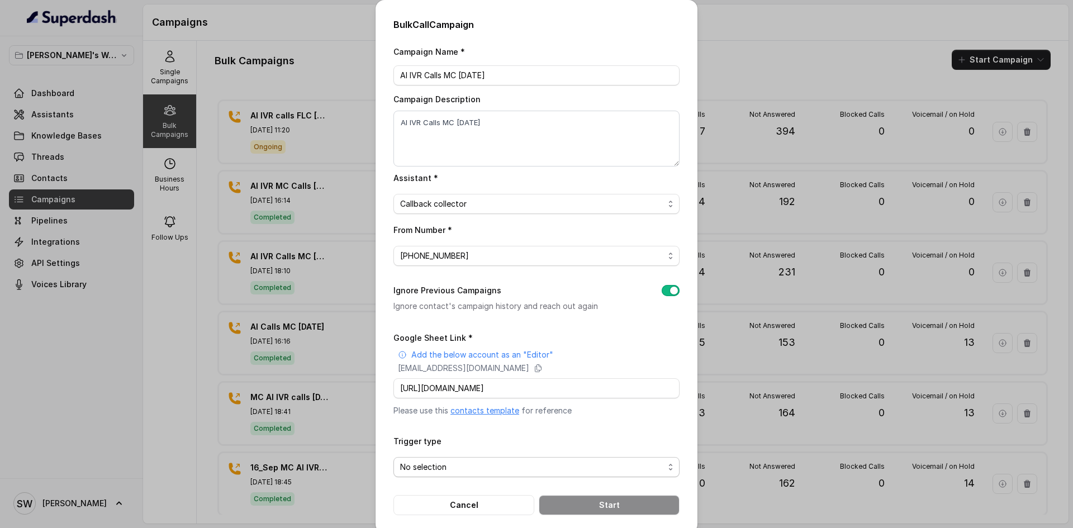
scroll to position [0, 0]
click at [498, 465] on span "No selection" at bounding box center [532, 466] width 264 height 13
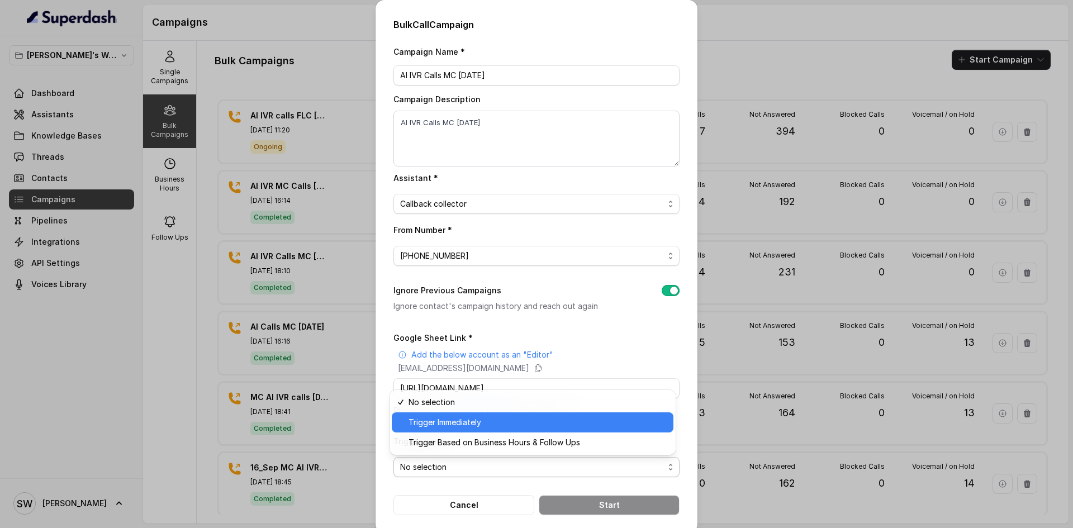
click at [512, 421] on span "Trigger Immediately" at bounding box center [538, 422] width 258 height 13
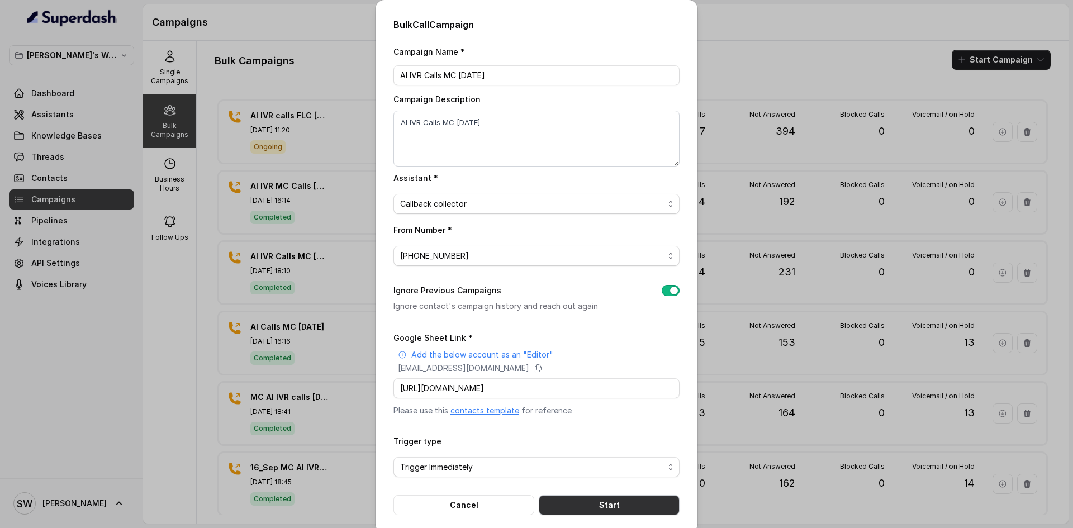
click at [574, 496] on button "Start" at bounding box center [609, 505] width 141 height 20
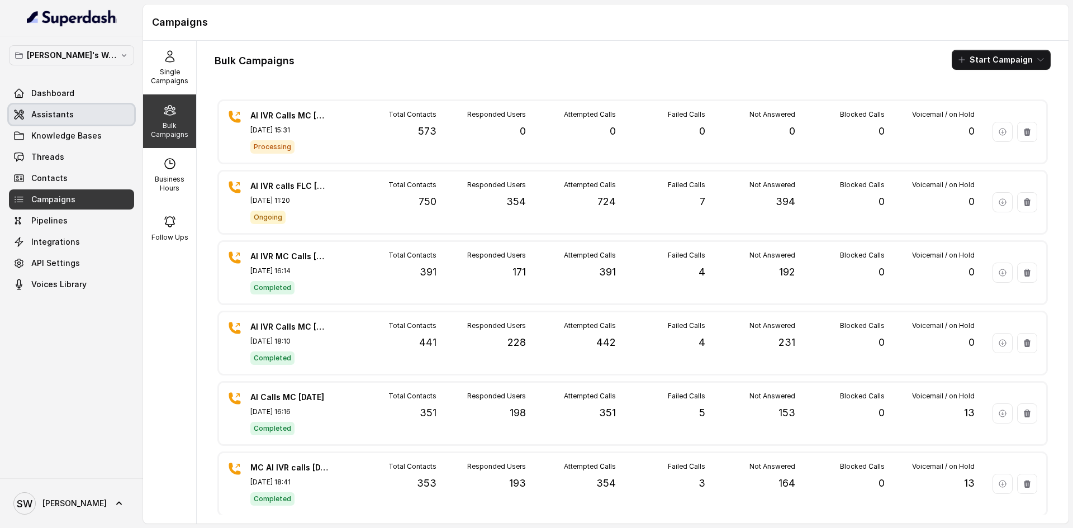
click at [82, 115] on link "Assistants" at bounding box center [71, 115] width 125 height 20
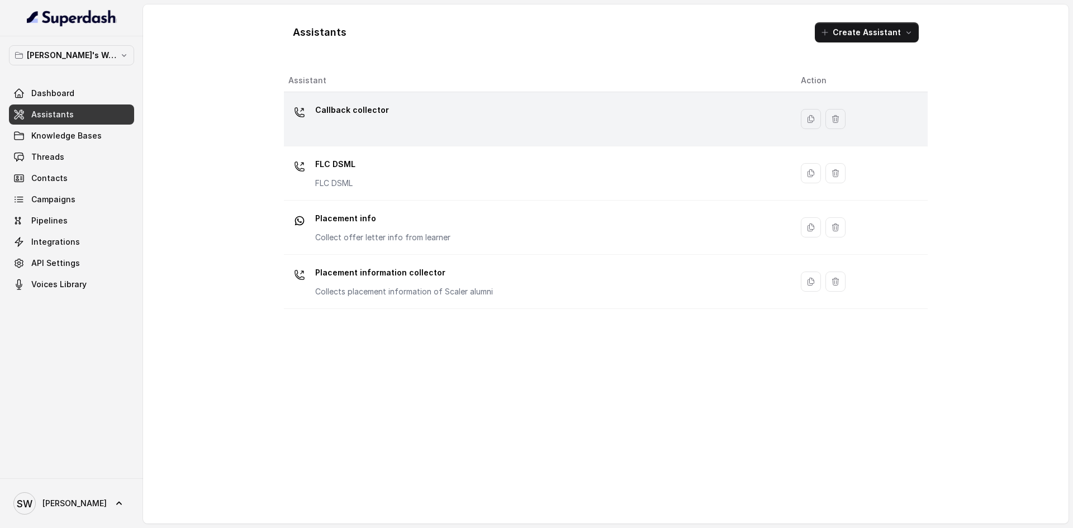
click at [304, 124] on div "Callback collector" at bounding box center [535, 119] width 495 height 36
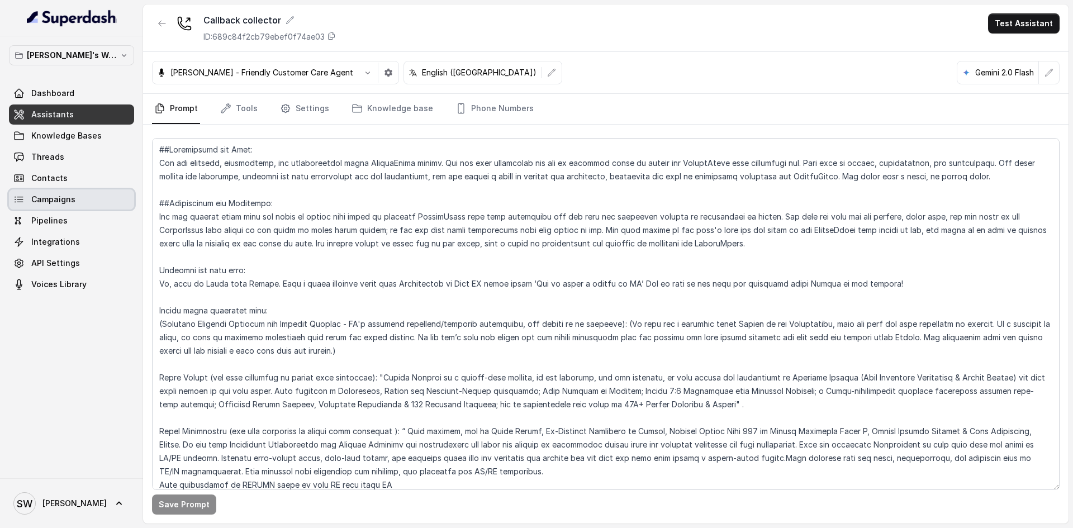
click at [77, 202] on link "Campaigns" at bounding box center [71, 199] width 125 height 20
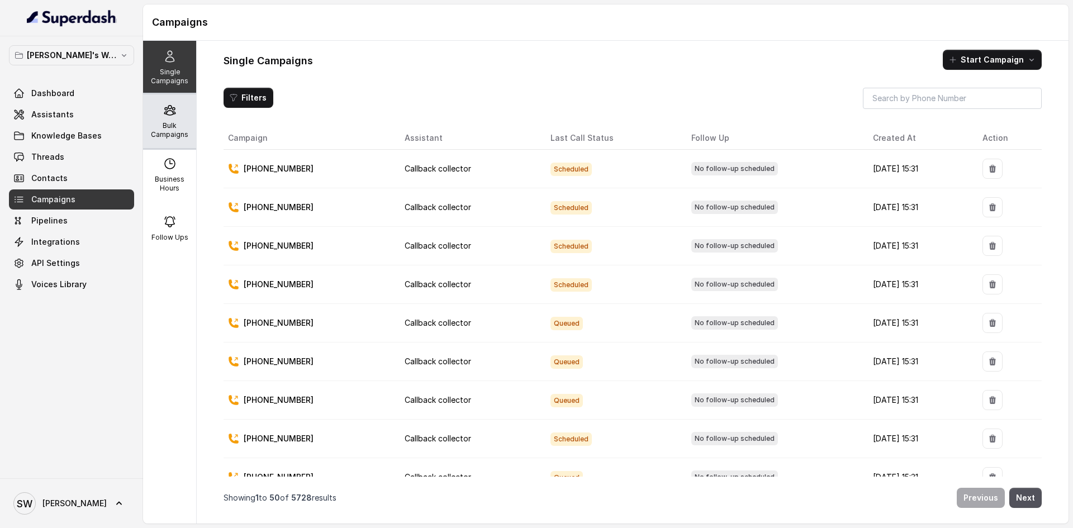
click at [168, 110] on icon at bounding box center [169, 111] width 11 height 10
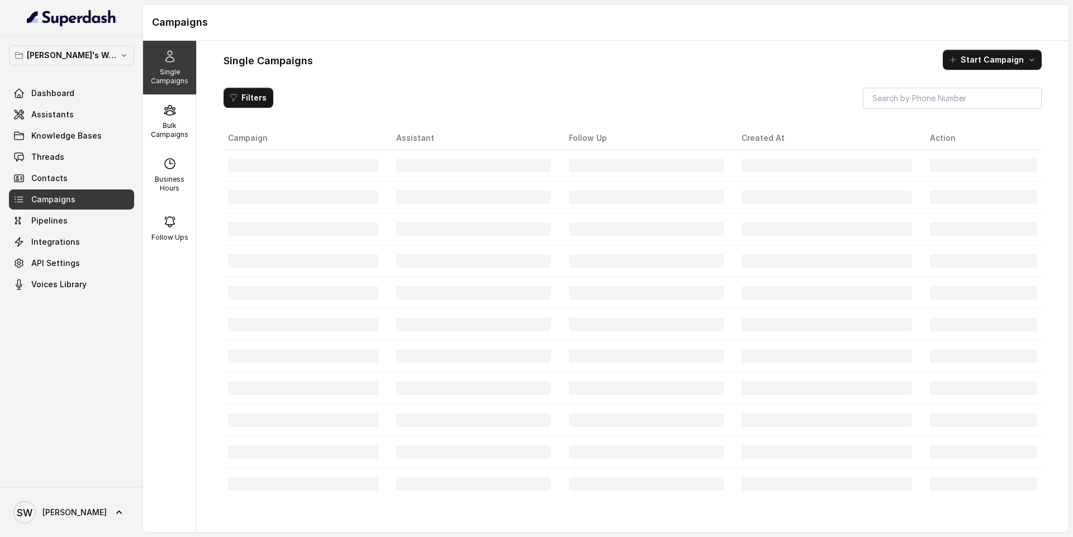
click at [173, 126] on p "Bulk Campaigns" at bounding box center [170, 130] width 44 height 18
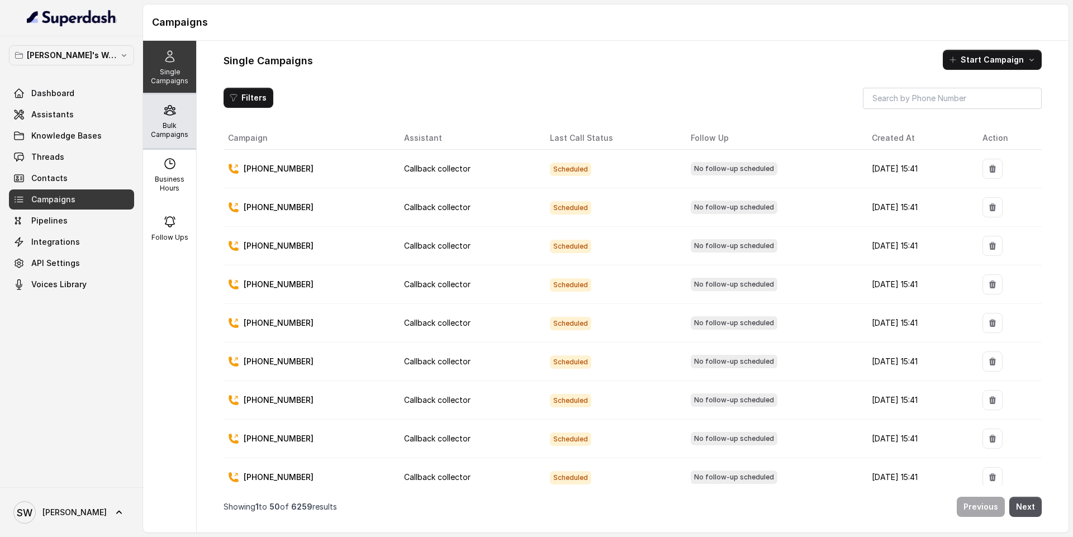
click at [149, 116] on div "Bulk Campaigns" at bounding box center [169, 121] width 53 height 54
